Goal: Information Seeking & Learning: Understand process/instructions

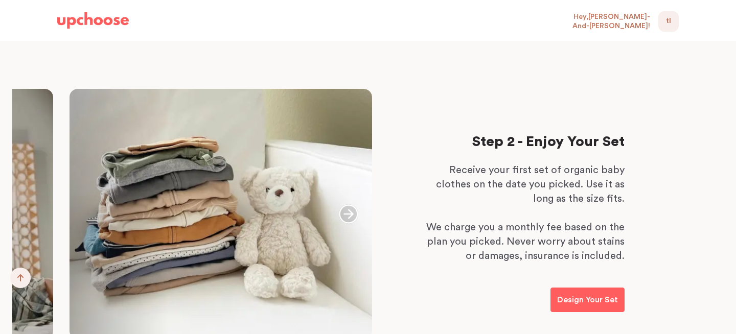
click at [678, 18] on div "TL 0" at bounding box center [668, 21] width 20 height 20
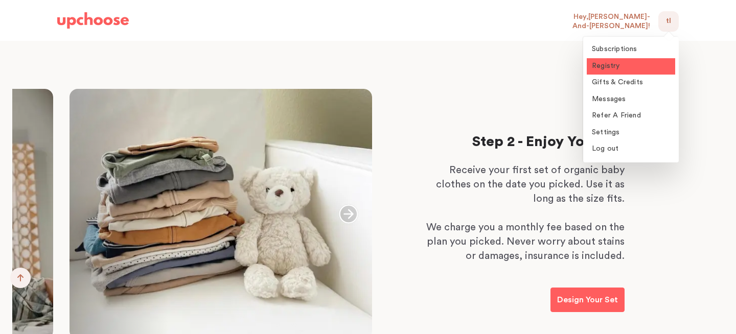
click at [616, 67] on span "Registry" at bounding box center [606, 65] width 28 height 7
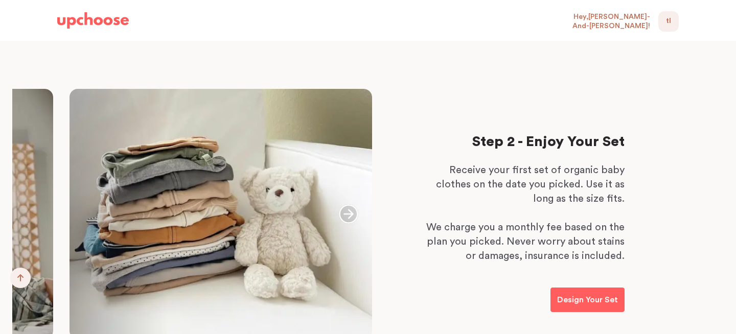
click at [662, 23] on div "TL 0" at bounding box center [668, 21] width 20 height 20
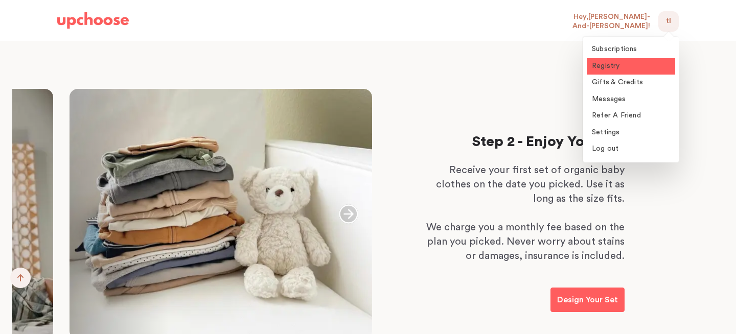
click at [476, 119] on div "Step 2 - Enjoy Your Set Receive your first set of organic baby clothes on the d…" at bounding box center [528, 223] width 217 height 269
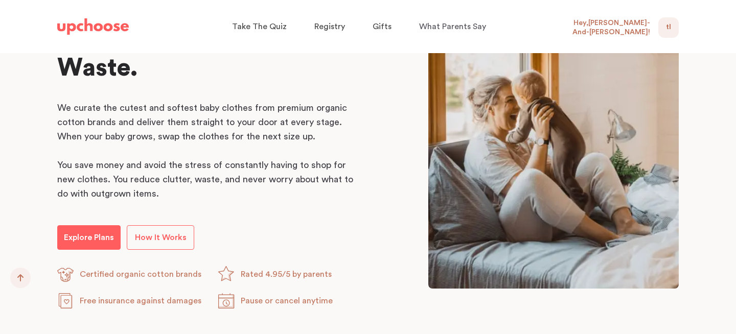
scroll to position [536, 0]
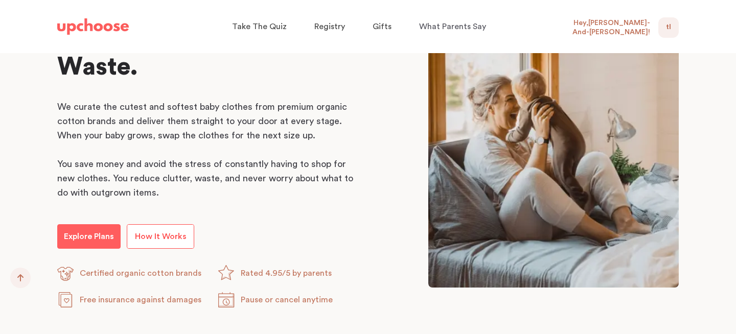
click at [172, 238] on span "How It Works" at bounding box center [161, 237] width 52 height 8
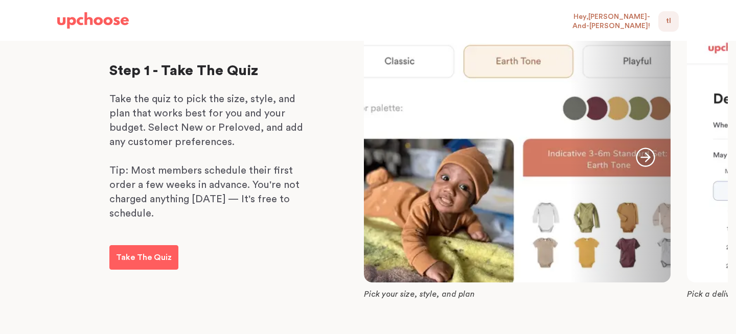
scroll to position [248, 0]
click at [647, 158] on icon "button" at bounding box center [645, 156] width 19 height 19
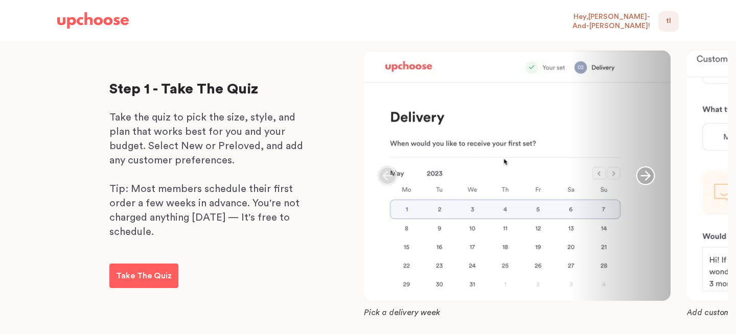
scroll to position [227, 0]
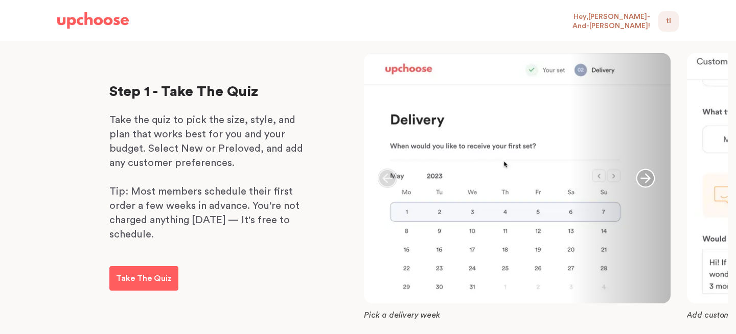
click at [643, 177] on icon "button" at bounding box center [645, 178] width 19 height 19
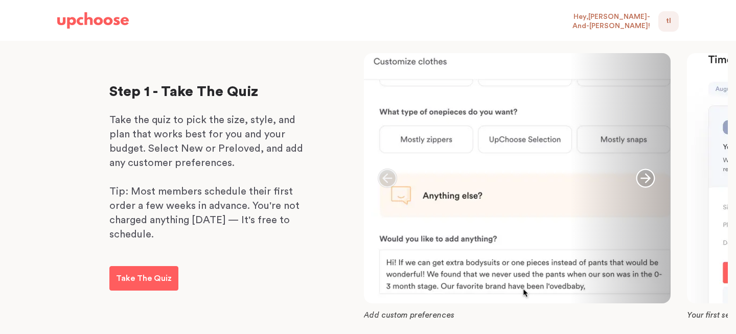
click at [651, 179] on icon "button" at bounding box center [645, 178] width 19 height 19
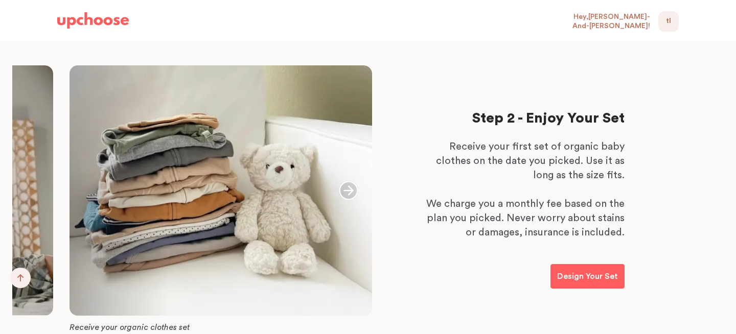
scroll to position [590, 0]
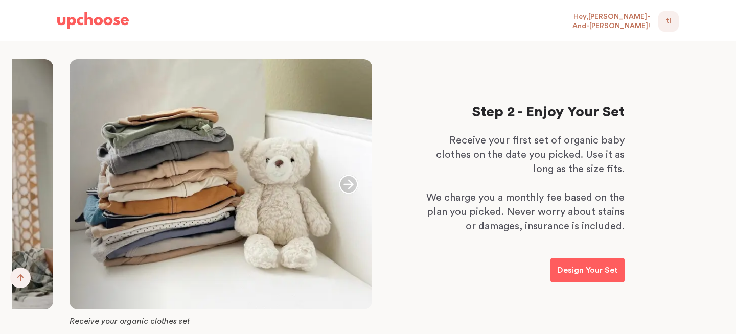
click at [348, 188] on icon "button" at bounding box center [348, 184] width 19 height 19
click at [156, 175] on div at bounding box center [221, 184] width 303 height 250
click at [90, 187] on icon "button" at bounding box center [94, 184] width 19 height 19
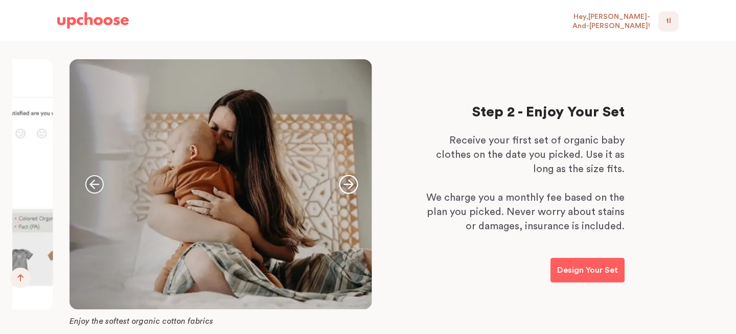
click at [91, 186] on icon "button" at bounding box center [94, 184] width 19 height 19
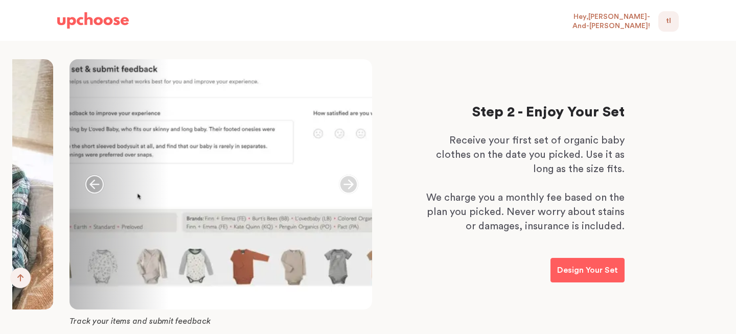
click at [91, 186] on icon "button" at bounding box center [94, 184] width 19 height 19
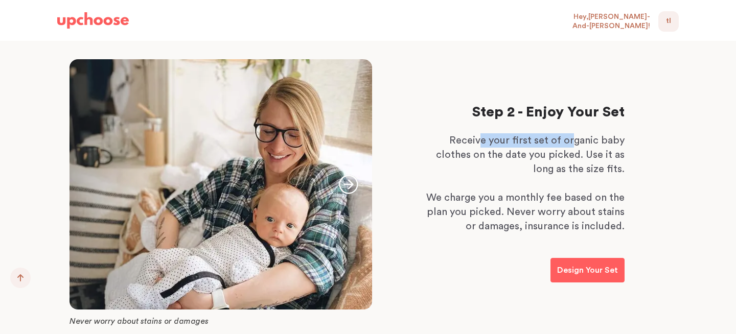
drag, startPoint x: 483, startPoint y: 143, endPoint x: 575, endPoint y: 143, distance: 92.5
click at [575, 143] on p "Receive your first set of organic baby clothes on the date you picked. Use it a…" at bounding box center [522, 154] width 204 height 43
click at [484, 166] on p "Receive your first set of organic baby clothes on the date you picked. Use it a…" at bounding box center [522, 154] width 204 height 43
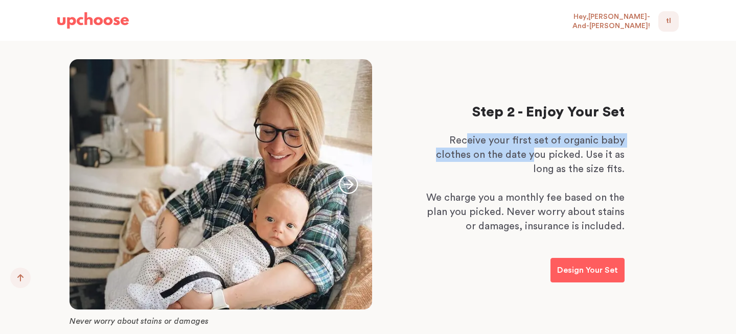
drag, startPoint x: 470, startPoint y: 145, endPoint x: 536, endPoint y: 150, distance: 66.1
click at [535, 150] on p "Receive your first set of organic baby clothes on the date you picked. Use it a…" at bounding box center [522, 154] width 204 height 43
click at [557, 142] on p "Receive your first set of organic baby clothes on the date you picked. Use it a…" at bounding box center [522, 154] width 204 height 43
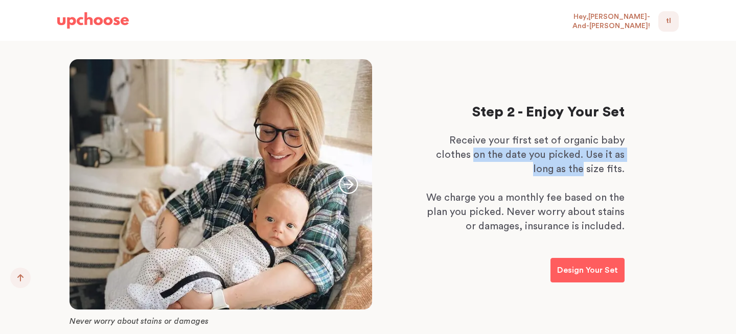
drag, startPoint x: 493, startPoint y: 156, endPoint x: 585, endPoint y: 163, distance: 91.7
click at [585, 164] on p "Receive your first set of organic baby clothes on the date you picked. Use it a…" at bounding box center [522, 154] width 204 height 43
click at [585, 163] on p "Receive your first set of organic baby clothes on the date you picked. Use it a…" at bounding box center [522, 154] width 204 height 43
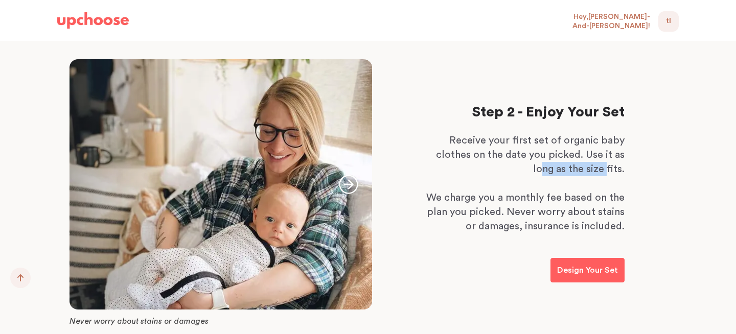
drag, startPoint x: 544, startPoint y: 171, endPoint x: 608, endPoint y: 171, distance: 63.4
click at [608, 171] on p "Receive your first set of organic baby clothes on the date you picked. Use it a…" at bounding box center [522, 154] width 204 height 43
click at [608, 167] on p "Receive your first set of organic baby clothes on the date you picked. Use it a…" at bounding box center [522, 154] width 204 height 43
drag, startPoint x: 461, startPoint y: 198, endPoint x: 575, endPoint y: 200, distance: 114.5
click at [575, 200] on p "We charge you a monthly fee based on the plan you picked. Never worry about sta…" at bounding box center [522, 212] width 204 height 43
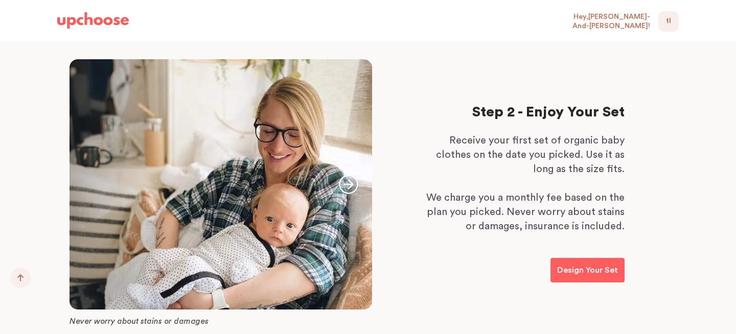
click at [480, 222] on p "We charge you a monthly fee based on the plan you picked. Never worry about sta…" at bounding box center [522, 212] width 204 height 43
drag, startPoint x: 448, startPoint y: 214, endPoint x: 548, endPoint y: 214, distance: 99.7
click at [548, 214] on p "We charge you a monthly fee based on the plan you picked. Never worry about sta…" at bounding box center [522, 212] width 204 height 43
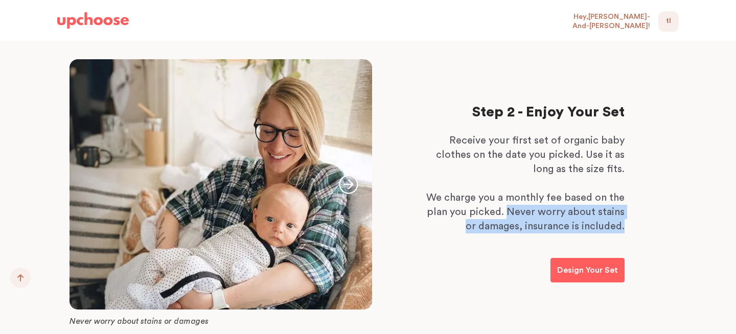
drag, startPoint x: 510, startPoint y: 213, endPoint x: 637, endPoint y: 231, distance: 128.6
click at [637, 231] on div "Step 2 - Enjoy Your Set Receive your first set of organic baby clothes on the d…" at bounding box center [368, 193] width 736 height 269
click at [595, 234] on div "Step 2 - Enjoy Your Set Receive your first set of organic baby clothes on the d…" at bounding box center [528, 193] width 217 height 269
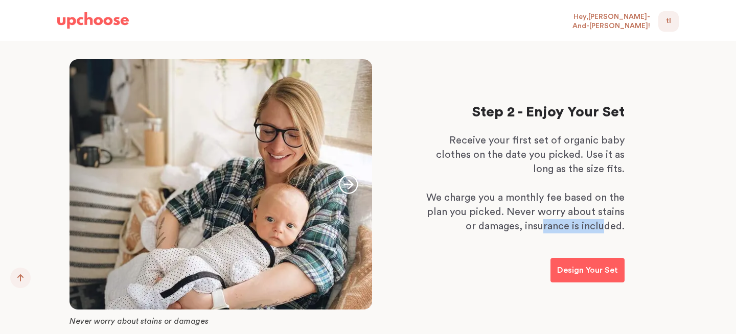
drag, startPoint x: 553, startPoint y: 232, endPoint x: 604, endPoint y: 231, distance: 51.1
click at [604, 231] on p "We charge you a monthly fee based on the plan you picked. Never worry about sta…" at bounding box center [522, 212] width 204 height 43
click at [621, 221] on p "We charge you a monthly fee based on the plan you picked. Never worry about sta…" at bounding box center [522, 212] width 204 height 43
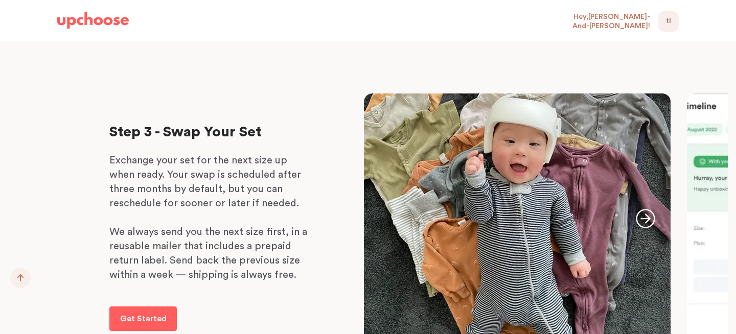
scroll to position [927, 0]
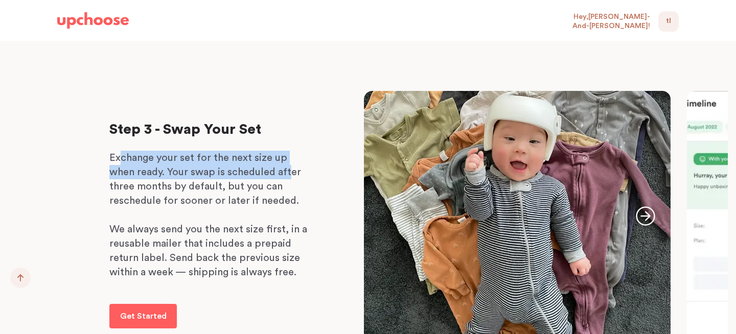
drag, startPoint x: 123, startPoint y: 159, endPoint x: 261, endPoint y: 167, distance: 138.2
click at [261, 167] on p "Exchange your set for the next size up when ready. Your swap is scheduled after…" at bounding box center [211, 179] width 204 height 57
click at [230, 167] on p "Exchange your set for the next size up when ready. Your swap is scheduled after…" at bounding box center [211, 179] width 204 height 57
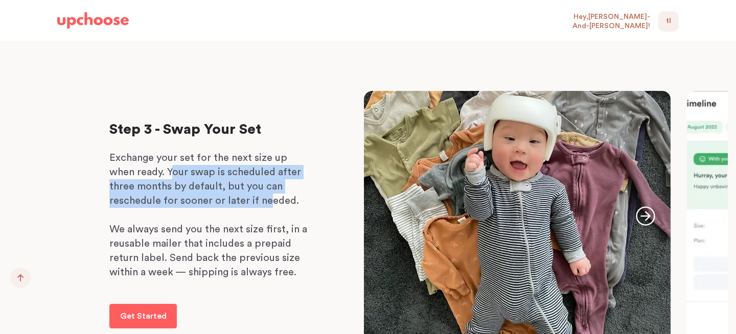
drag, startPoint x: 147, startPoint y: 173, endPoint x: 216, endPoint y: 195, distance: 71.9
click at [216, 195] on p "Exchange your set for the next size up when ready. Your swap is scheduled after…" at bounding box center [211, 179] width 204 height 57
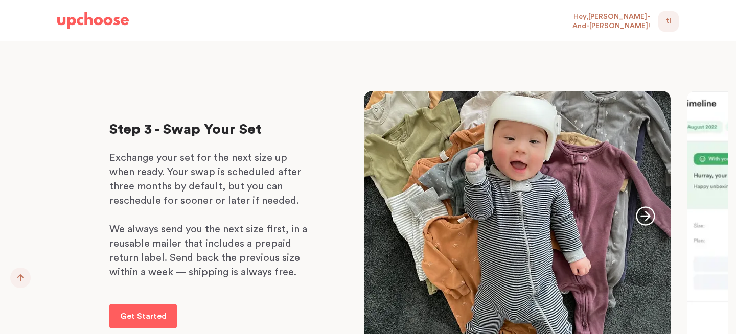
click at [218, 186] on p "Exchange your set for the next size up when ready. Your swap is scheduled after…" at bounding box center [211, 179] width 204 height 57
click at [171, 169] on p "Exchange your set for the next size up when ready. Your swap is scheduled after…" at bounding box center [211, 179] width 204 height 57
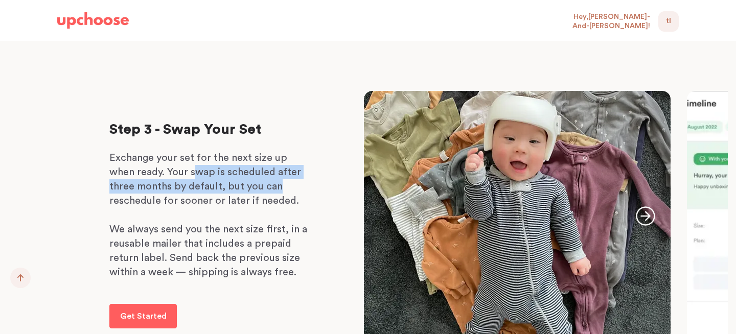
drag, startPoint x: 168, startPoint y: 172, endPoint x: 252, endPoint y: 191, distance: 85.8
click at [252, 191] on p "Exchange your set for the next size up when ready. Your swap is scheduled after…" at bounding box center [211, 179] width 204 height 57
click at [233, 191] on p "Exchange your set for the next size up when ready. Your swap is scheduled after…" at bounding box center [211, 179] width 204 height 57
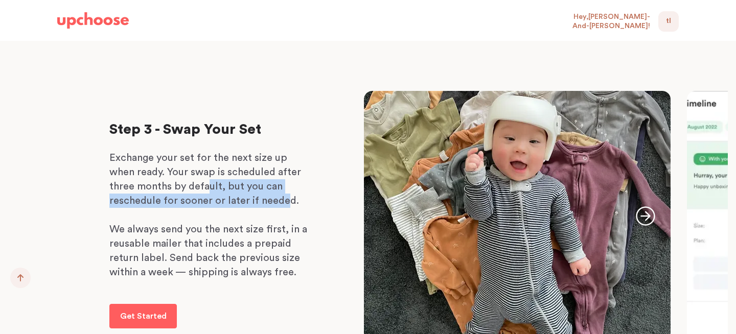
drag, startPoint x: 183, startPoint y: 189, endPoint x: 231, endPoint y: 202, distance: 50.5
click at [231, 202] on p "Exchange your set for the next size up when ready. Your swap is scheduled after…" at bounding box center [211, 179] width 204 height 57
drag, startPoint x: 194, startPoint y: 191, endPoint x: 219, endPoint y: 205, distance: 28.6
click at [219, 205] on p "Exchange your set for the next size up when ready. Your swap is scheduled after…" at bounding box center [211, 179] width 204 height 57
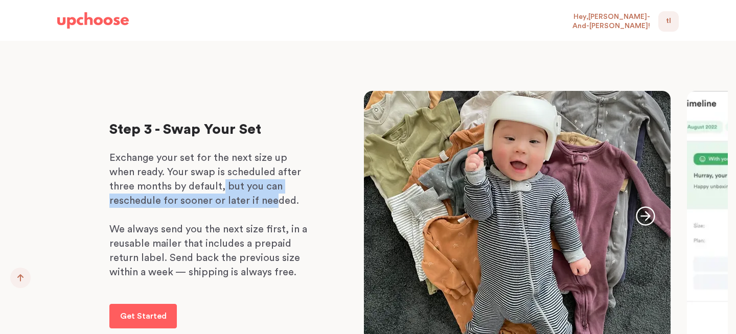
click at [219, 205] on p "Exchange your set for the next size up when ready. Your swap is scheduled after…" at bounding box center [211, 179] width 204 height 57
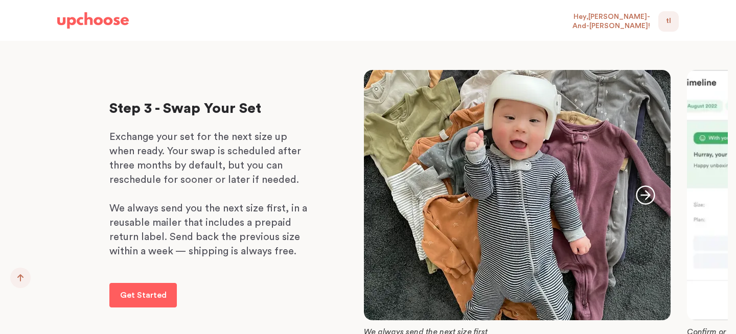
scroll to position [950, 0]
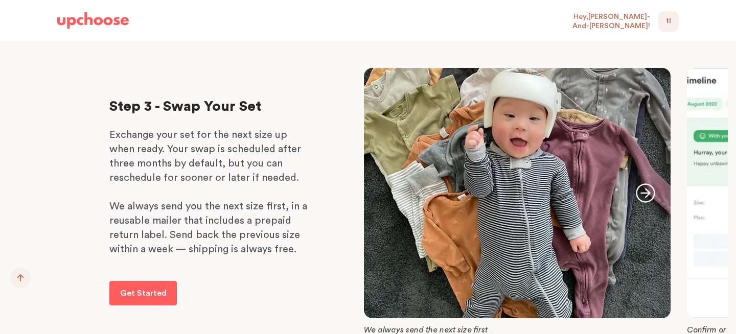
click at [646, 196] on icon "button" at bounding box center [645, 193] width 19 height 19
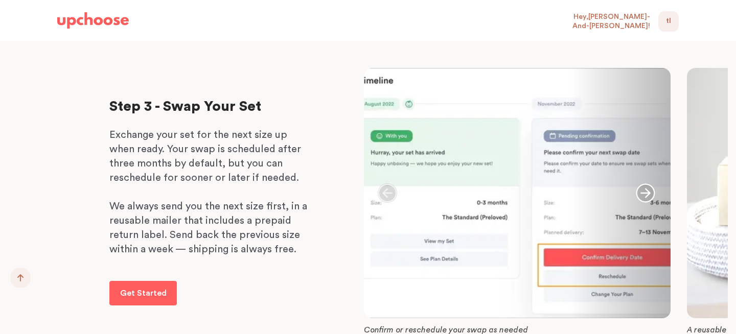
click at [648, 190] on icon "button" at bounding box center [645, 193] width 19 height 19
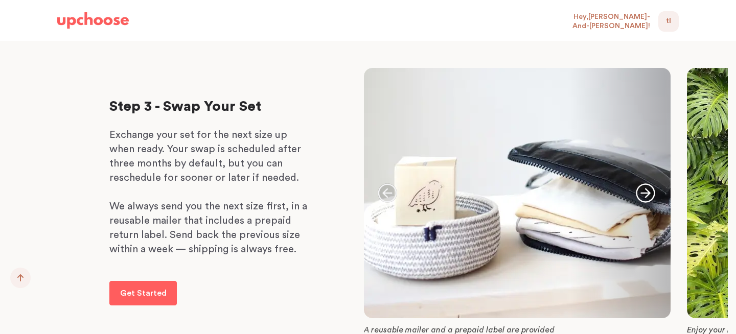
click at [649, 193] on icon "button" at bounding box center [645, 193] width 19 height 19
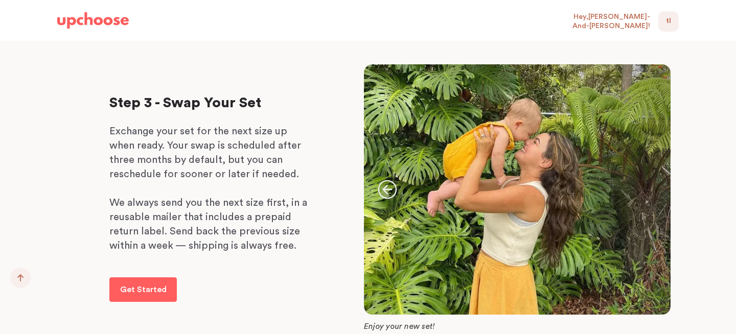
scroll to position [954, 0]
